Goal: Information Seeking & Learning: Learn about a topic

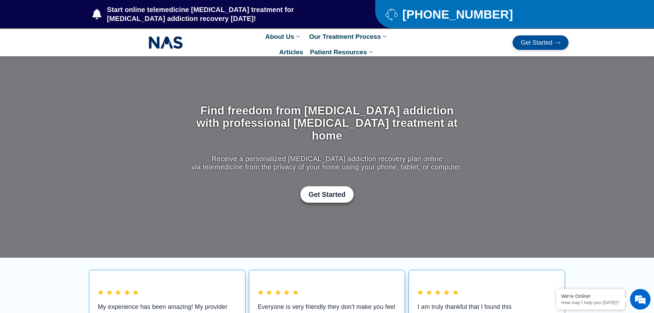
click at [553, 41] on span "Get Started" at bounding box center [540, 42] width 39 height 6
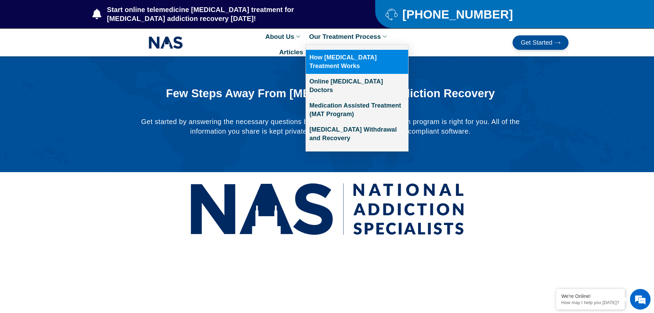
click at [341, 60] on link "How [MEDICAL_DATA] Treatment Works" at bounding box center [357, 62] width 102 height 24
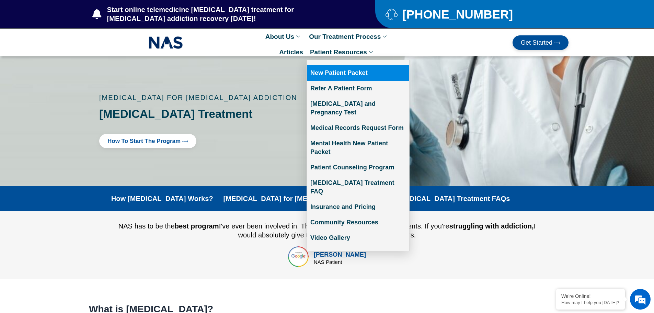
click at [367, 72] on link "New Patient Packet" at bounding box center [358, 72] width 102 height 15
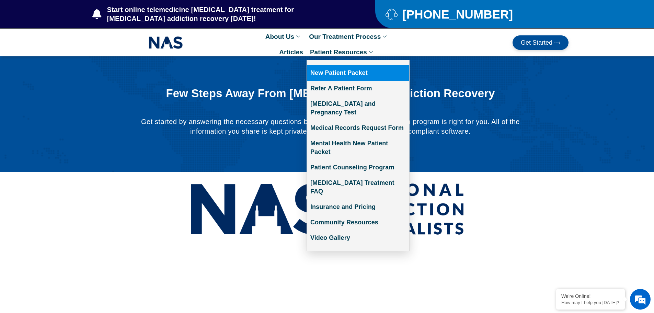
click at [370, 50] on link "Patient Resources" at bounding box center [342, 51] width 72 height 15
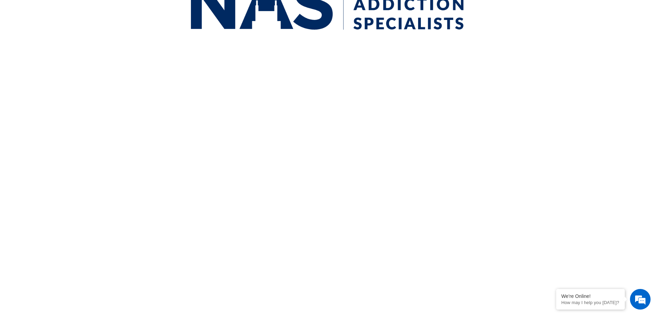
scroll to position [205, 0]
